Goal: Task Accomplishment & Management: Manage account settings

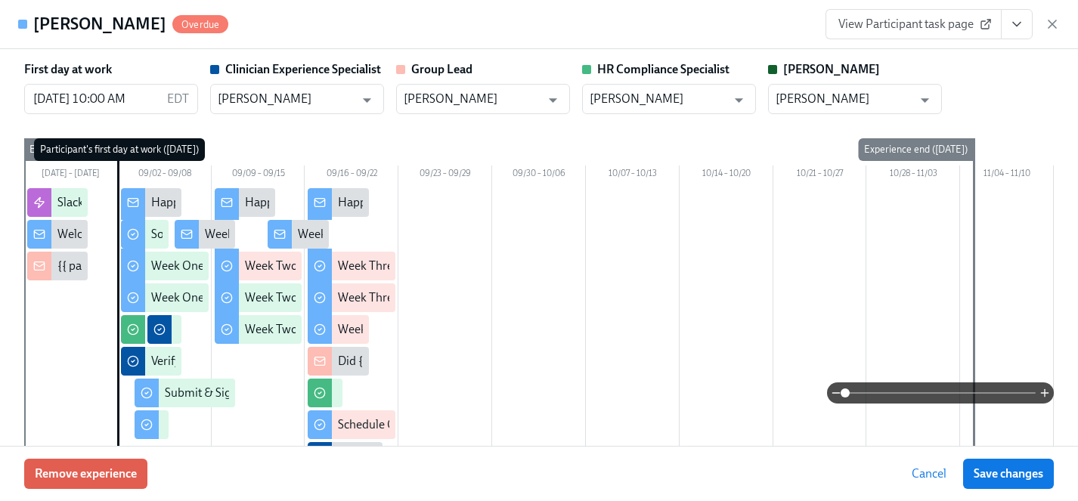
scroll to position [2855, 0]
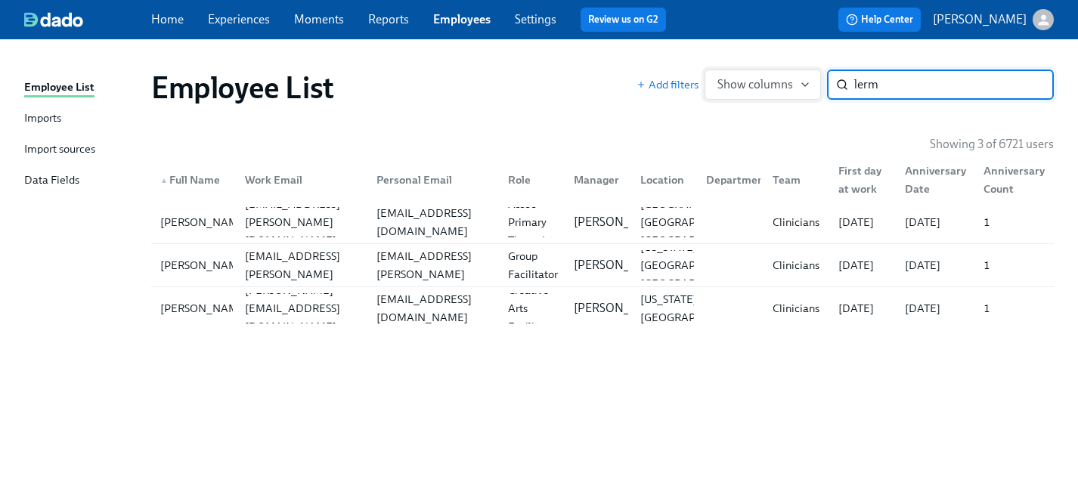
drag, startPoint x: 889, startPoint y: 82, endPoint x: 772, endPoint y: 82, distance: 116.5
click at [772, 82] on div "Add filters Show columns lerm ​" at bounding box center [845, 85] width 417 height 30
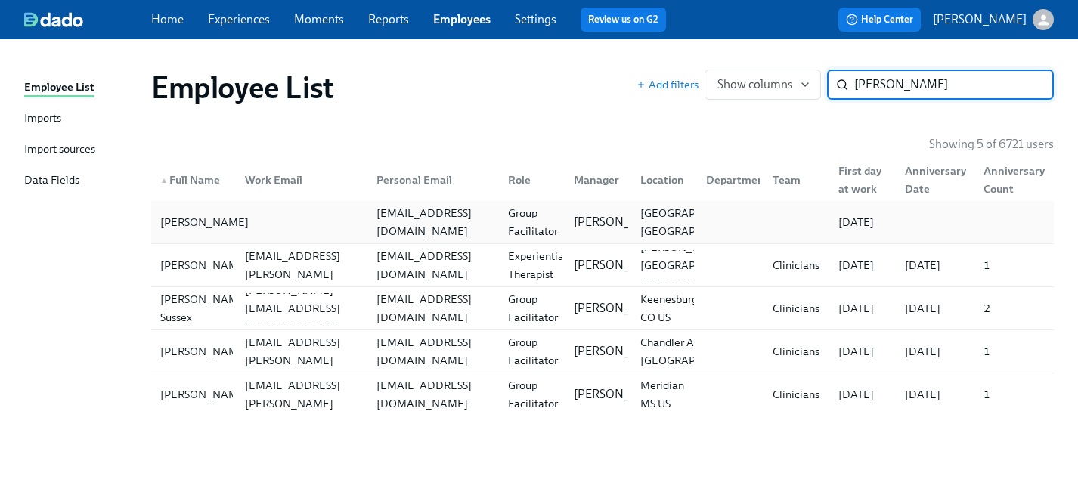
type input "[PERSON_NAME]"
click at [189, 219] on div "[PERSON_NAME]" at bounding box center [204, 222] width 101 height 18
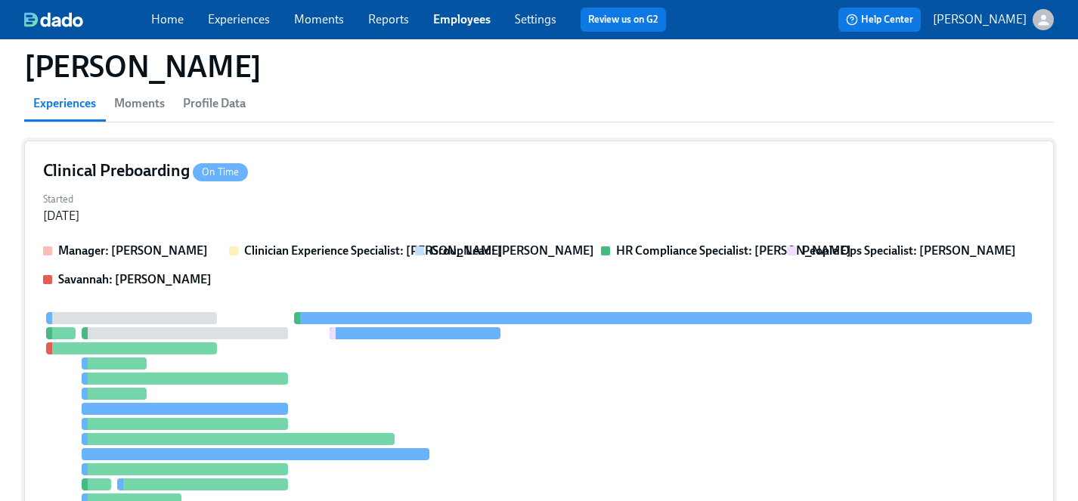
scroll to position [107, 0]
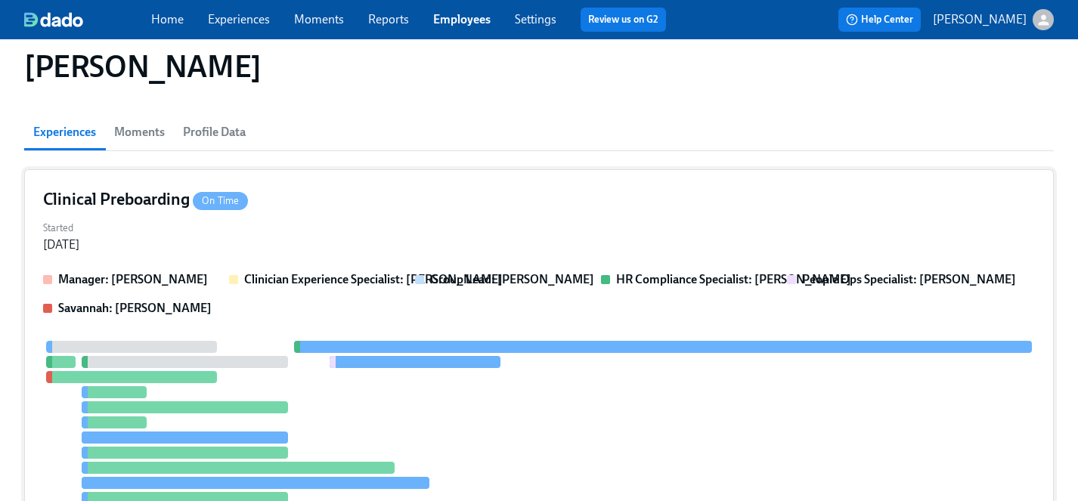
click at [528, 422] on div at bounding box center [539, 438] width 992 height 194
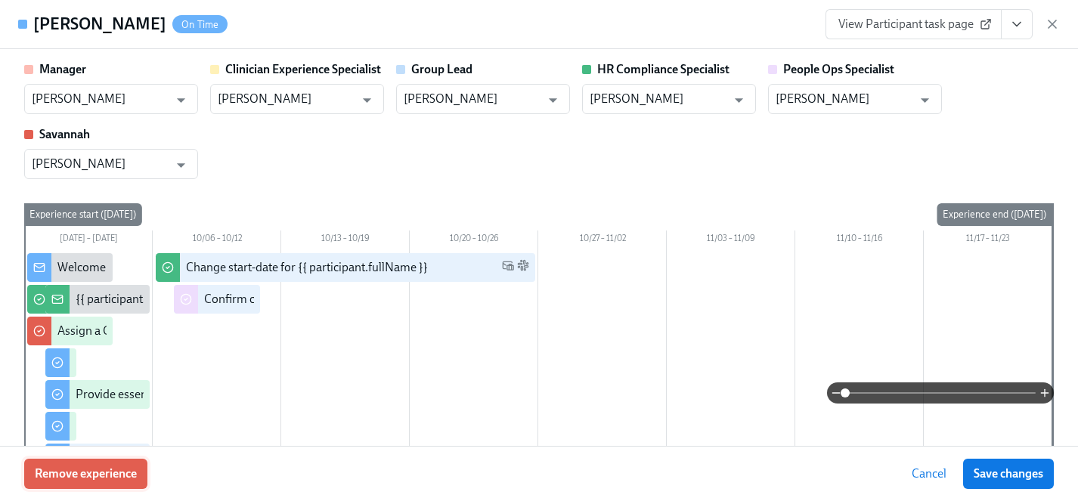
click at [116, 462] on button "Remove experience" at bounding box center [85, 474] width 123 height 30
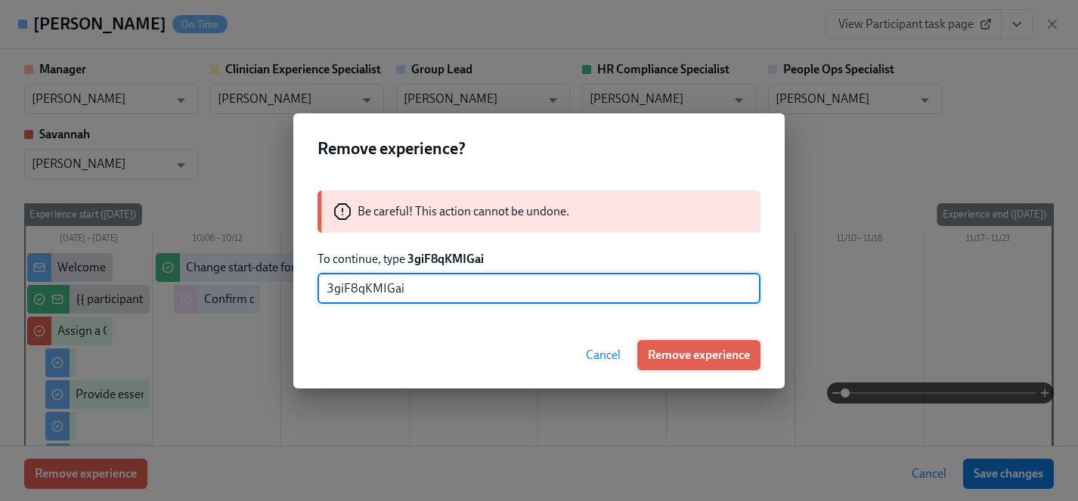
type input "3giF8qKMIGai"
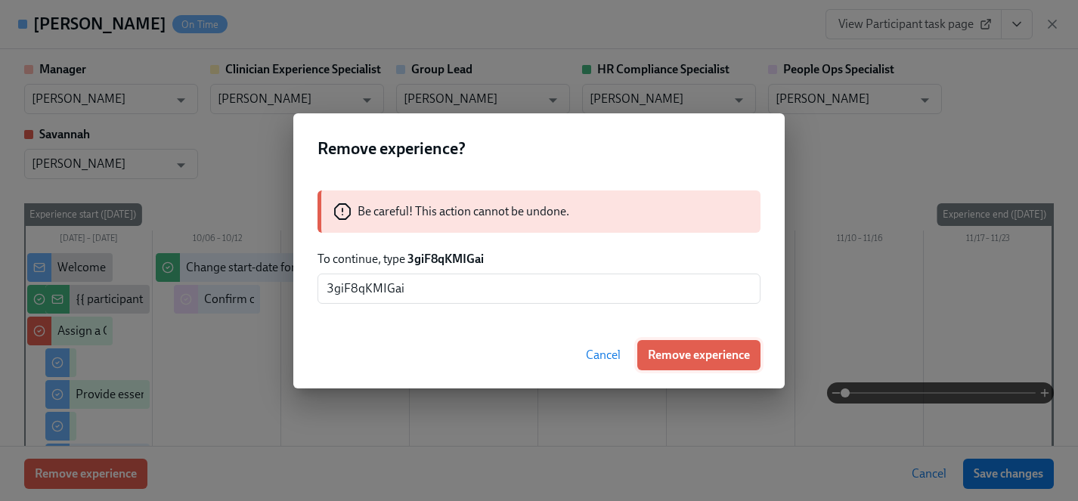
click at [705, 357] on span "Remove experience" at bounding box center [699, 355] width 102 height 15
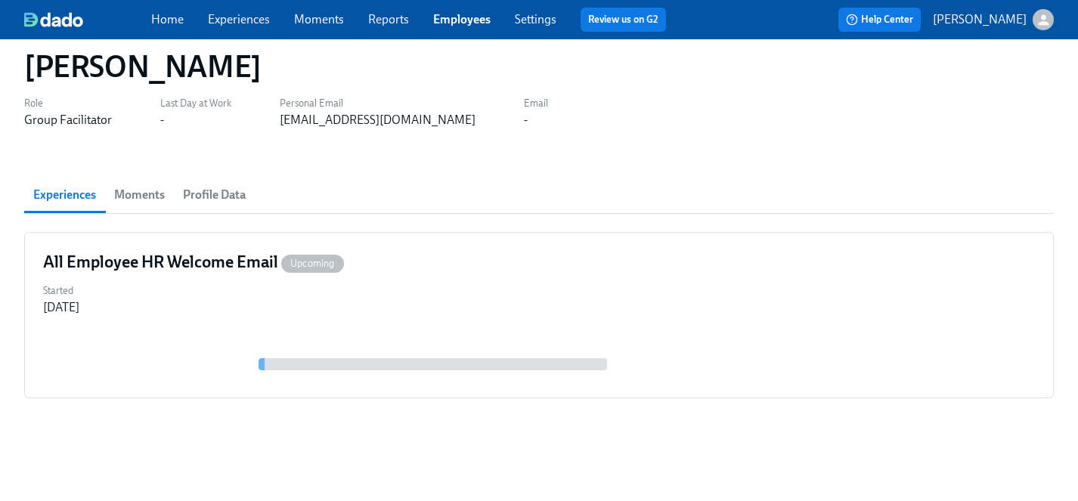
scroll to position [44, 0]
